Goal: Transaction & Acquisition: Purchase product/service

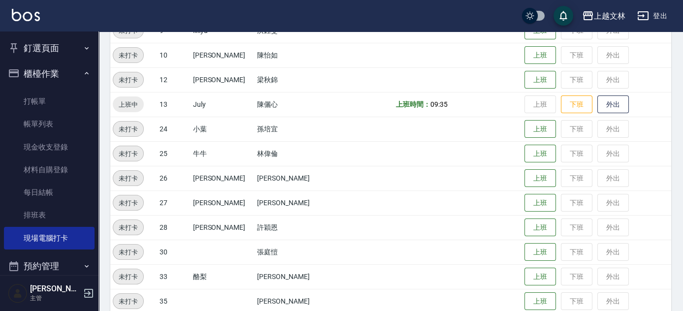
scroll to position [317, 0]
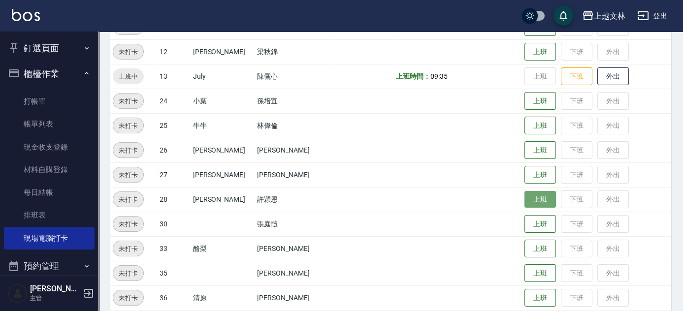
click at [540, 201] on button "上班" at bounding box center [541, 199] width 32 height 17
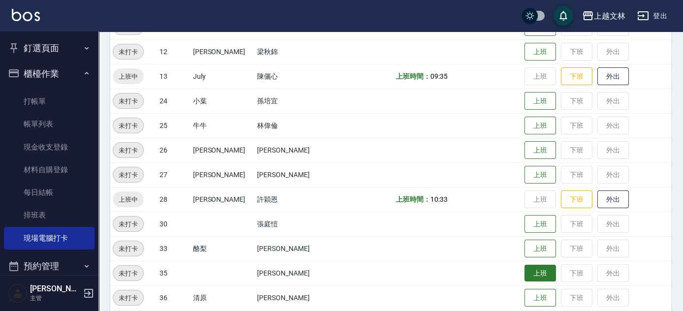
drag, startPoint x: 530, startPoint y: 270, endPoint x: 532, endPoint y: 275, distance: 6.2
click at [530, 271] on button "上班" at bounding box center [541, 273] width 32 height 17
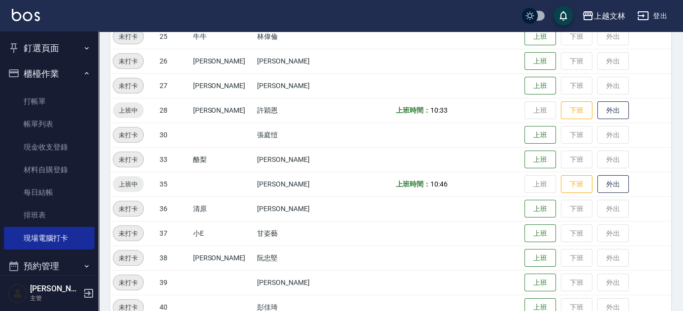
scroll to position [406, 0]
click at [531, 211] on button "上班" at bounding box center [541, 208] width 32 height 17
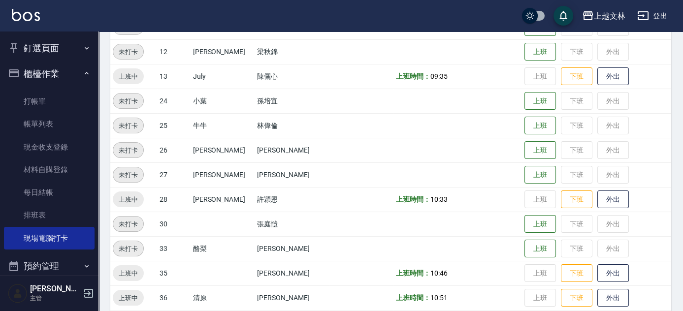
scroll to position [227, 0]
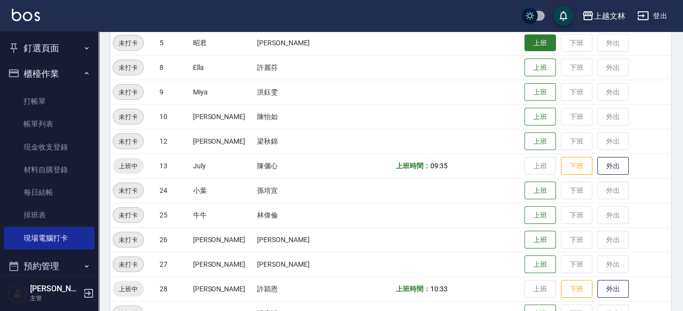
click at [525, 45] on button "上班" at bounding box center [541, 42] width 32 height 17
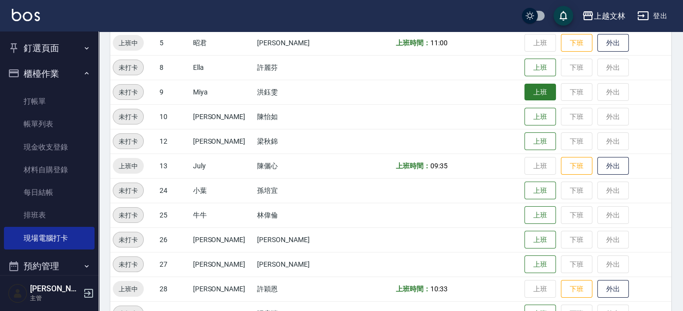
click at [535, 94] on button "上班" at bounding box center [541, 92] width 32 height 17
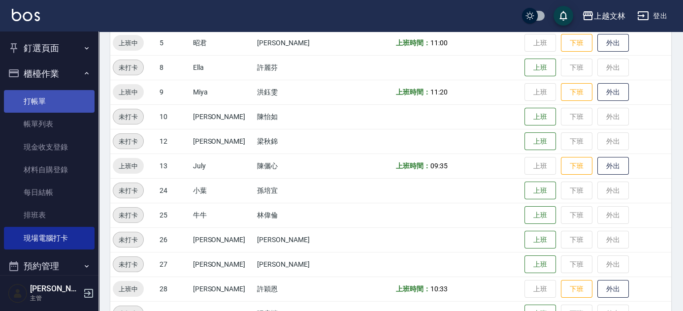
click at [29, 111] on link "打帳單" at bounding box center [49, 101] width 91 height 23
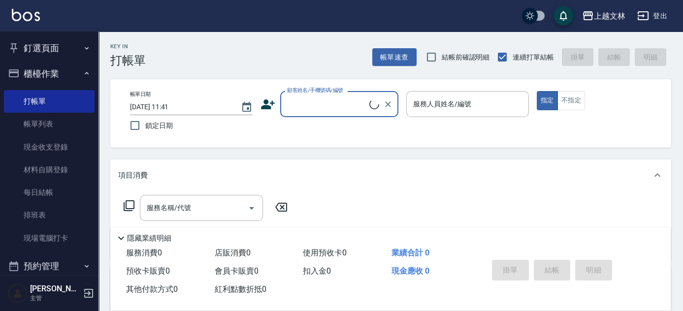
click at [322, 111] on input "顧客姓名/手機號碼/編號" at bounding box center [327, 104] width 85 height 17
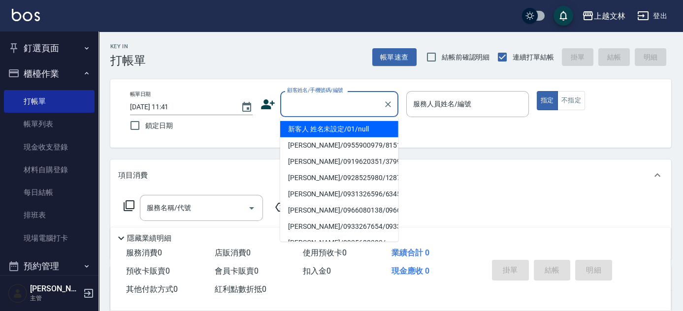
click at [334, 134] on li "新客人 姓名未設定/01/null" at bounding box center [339, 129] width 118 height 16
type input "新客人 姓名未設定/01/null"
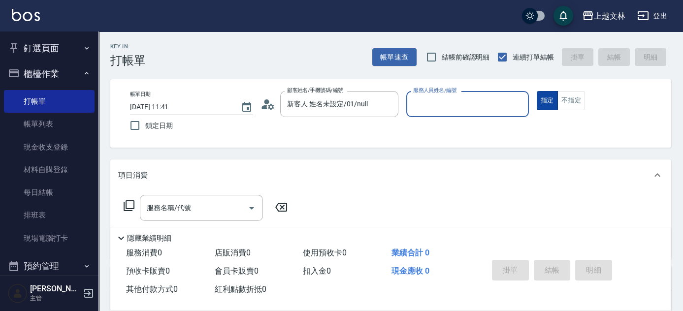
click at [550, 102] on button "指定" at bounding box center [547, 100] width 21 height 19
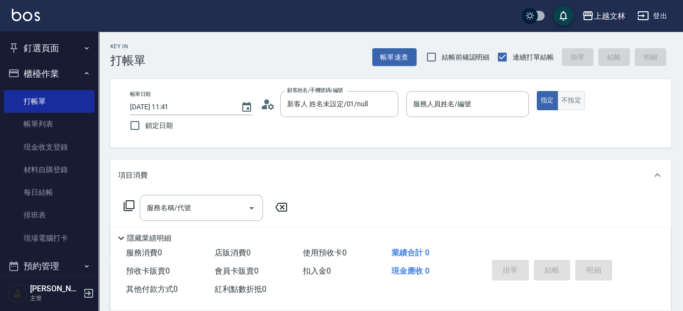
click at [562, 98] on button "不指定" at bounding box center [572, 100] width 28 height 19
click at [499, 97] on input "服務人員姓名/編號" at bounding box center [468, 104] width 114 height 17
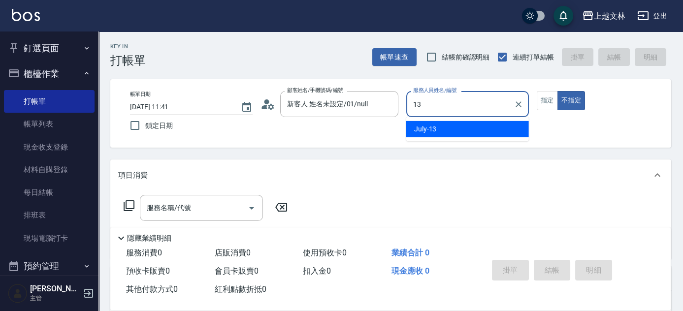
type input "July-13"
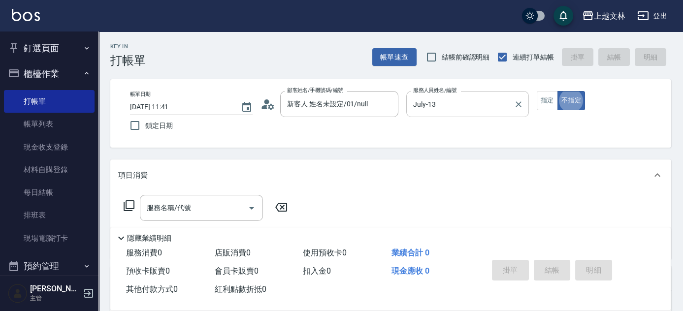
type button "false"
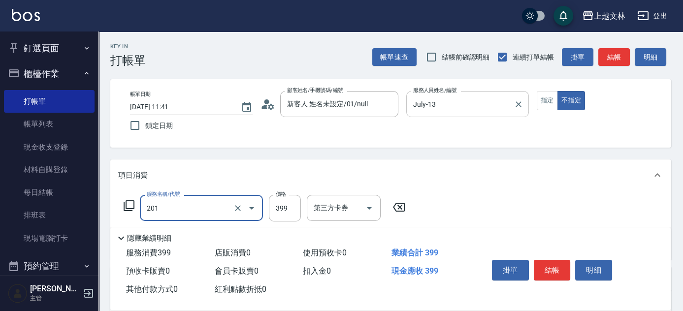
type input "B級單剪(201)"
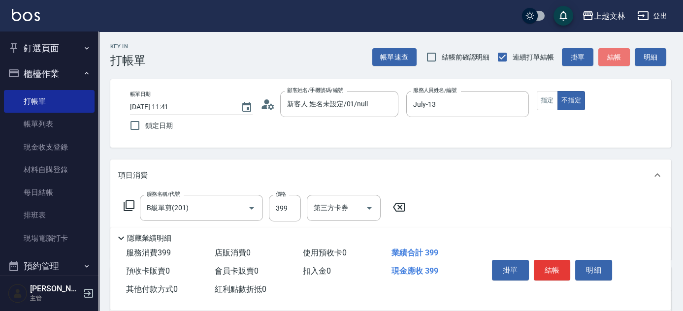
click at [610, 59] on button "結帳" at bounding box center [614, 57] width 32 height 18
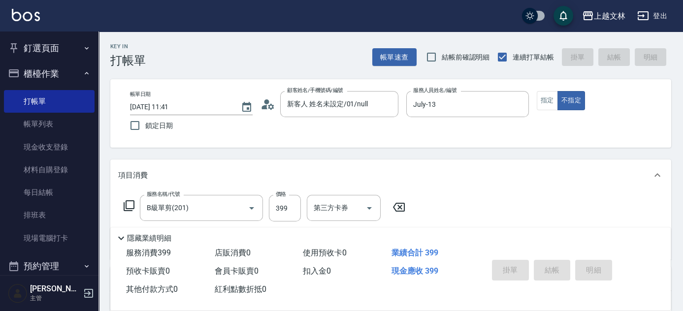
type input "[DATE] 11:42"
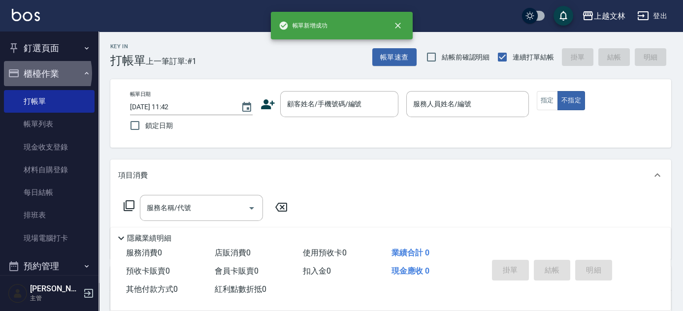
click at [33, 72] on button "櫃檯作業" at bounding box center [49, 74] width 91 height 26
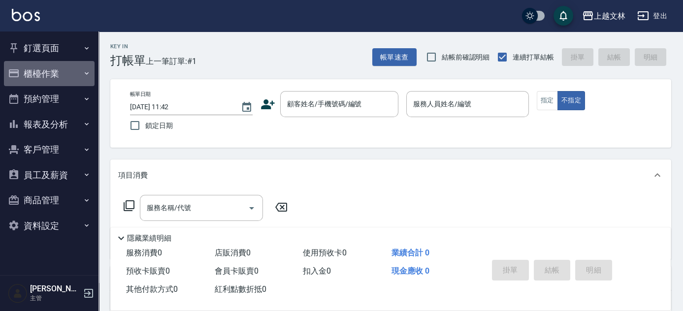
click at [70, 77] on button "櫃檯作業" at bounding box center [49, 74] width 91 height 26
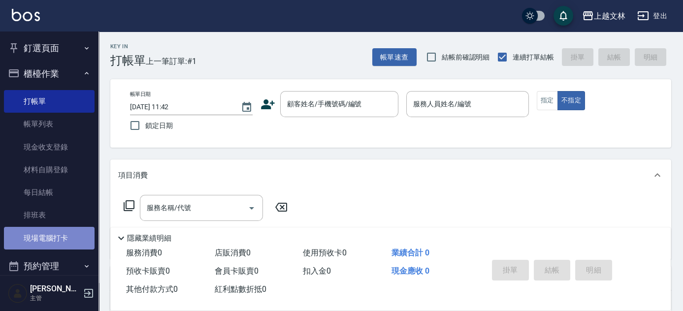
click at [72, 241] on link "現場電腦打卡" at bounding box center [49, 238] width 91 height 23
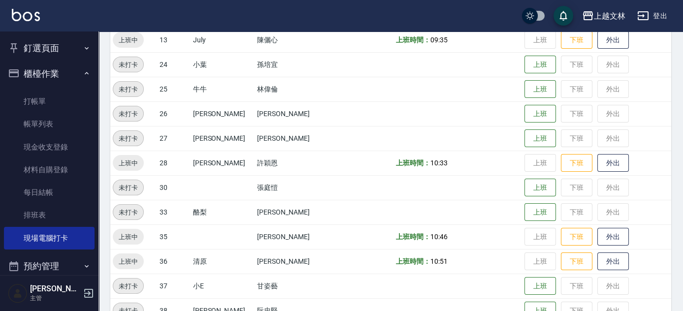
scroll to position [363, 0]
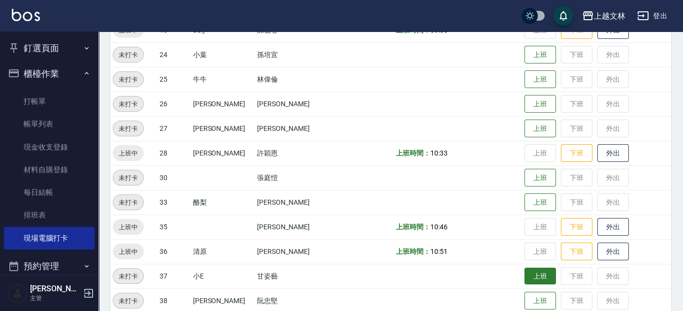
click at [535, 276] on button "上班" at bounding box center [541, 276] width 32 height 17
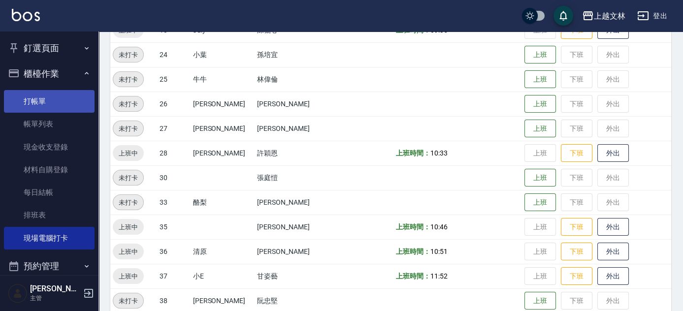
click at [45, 108] on link "打帳單" at bounding box center [49, 101] width 91 height 23
